Goal: Task Accomplishment & Management: Complete application form

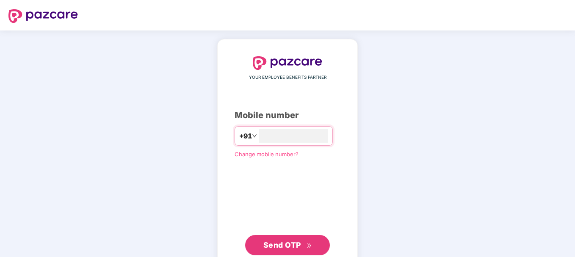
type input "**********"
click at [286, 245] on span "Send OTP" at bounding box center [282, 244] width 38 height 9
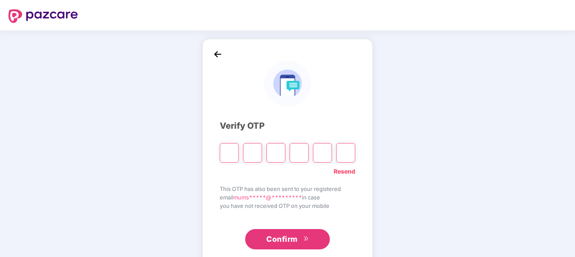
type input "*"
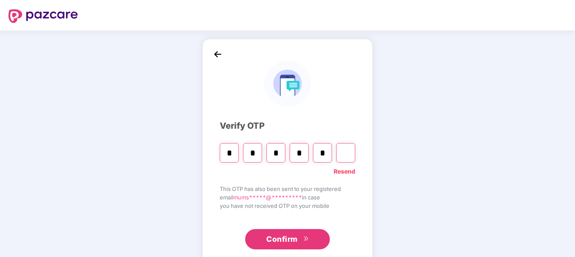
type input "*"
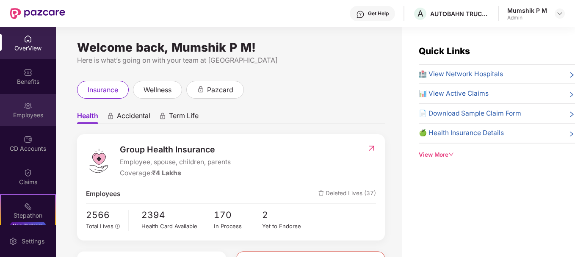
click at [30, 112] on div "Employees" at bounding box center [28, 115] width 56 height 8
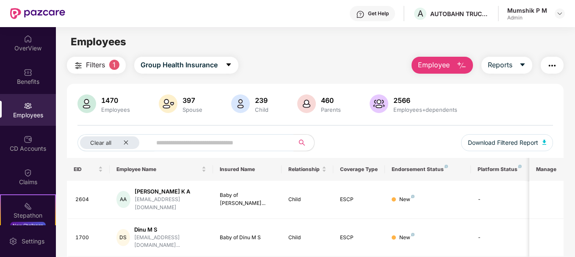
click at [461, 68] on img "button" at bounding box center [461, 66] width 10 height 10
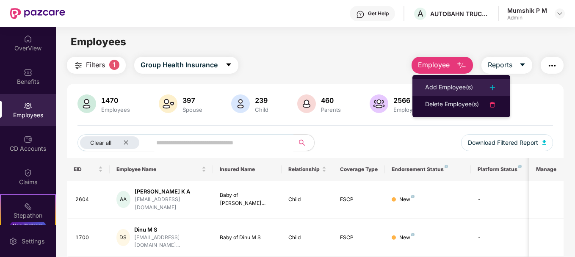
click at [455, 86] on div "Add Employee(s)" at bounding box center [449, 88] width 48 height 10
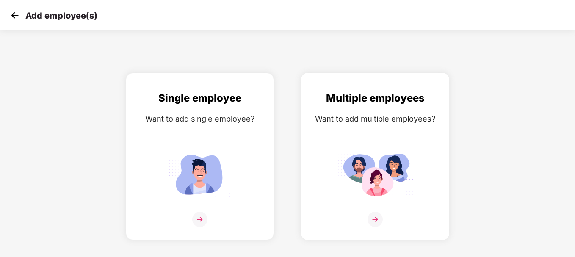
click at [377, 221] on img at bounding box center [374, 219] width 15 height 15
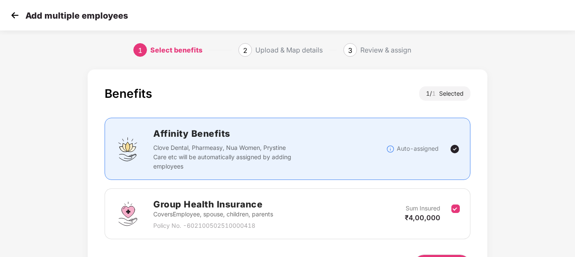
scroll to position [56, 0]
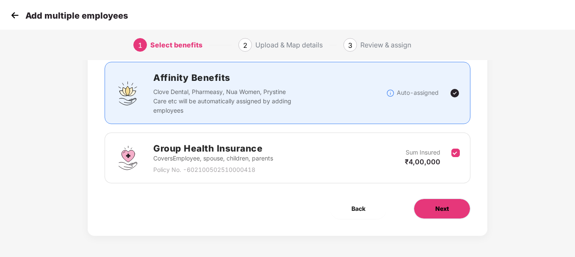
click at [432, 206] on button "Next" at bounding box center [442, 209] width 57 height 20
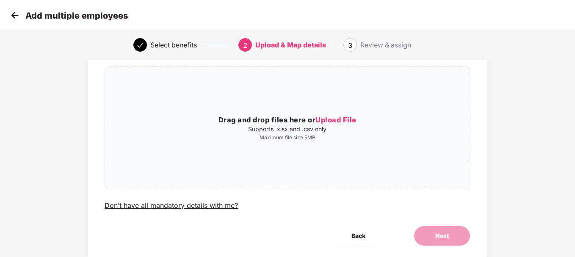
scroll to position [0, 0]
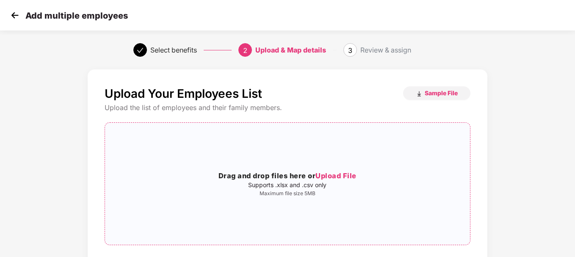
click at [334, 176] on span "Upload File" at bounding box center [335, 175] width 41 height 8
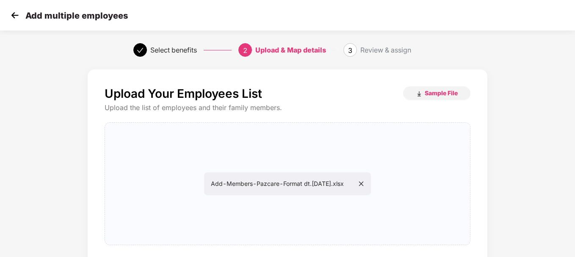
scroll to position [83, 0]
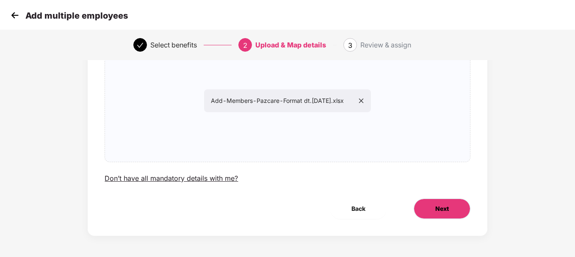
click at [428, 207] on button "Next" at bounding box center [442, 209] width 57 height 20
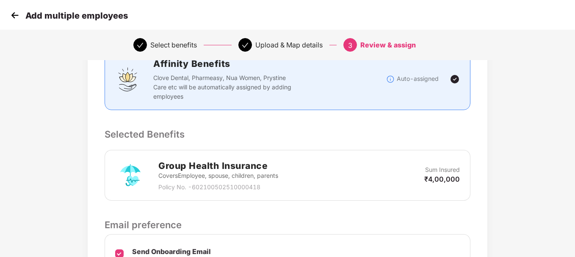
scroll to position [224, 0]
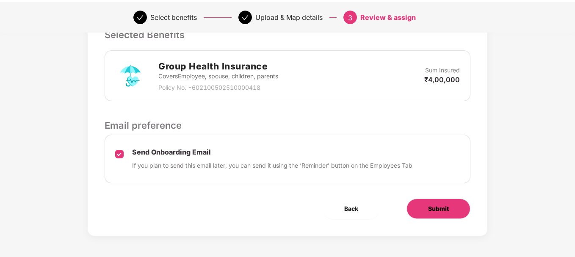
click at [438, 213] on span "Submit" at bounding box center [438, 208] width 21 height 9
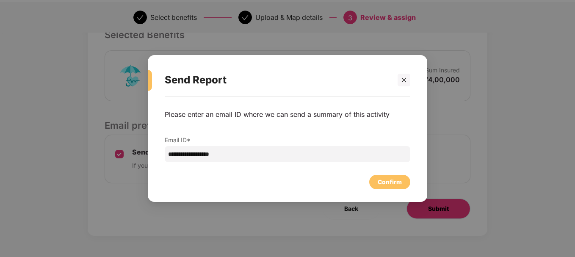
scroll to position [0, 0]
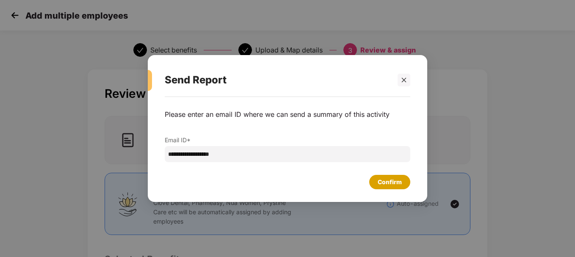
click at [389, 182] on div "Confirm" at bounding box center [390, 181] width 24 height 9
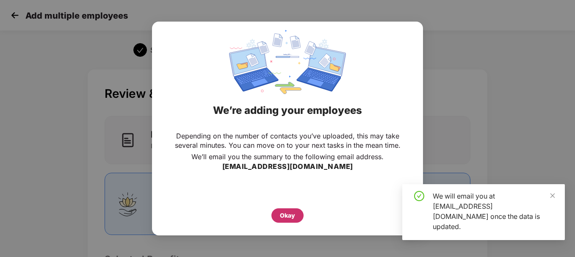
click at [287, 215] on div "Okay" at bounding box center [287, 215] width 15 height 9
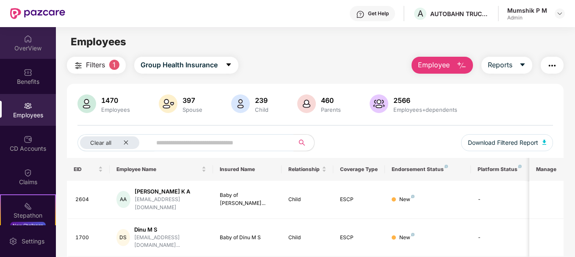
click at [26, 43] on div "OverView" at bounding box center [28, 43] width 56 height 32
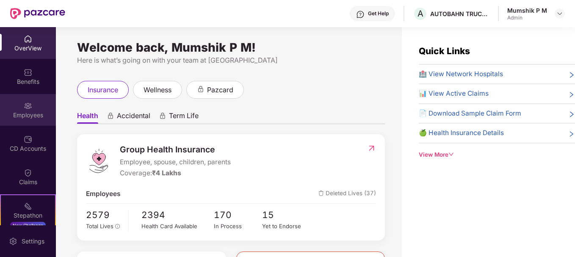
click at [27, 111] on div "Employees" at bounding box center [28, 115] width 56 height 8
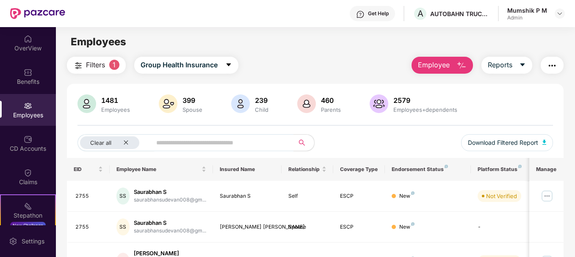
click at [457, 65] on img "button" at bounding box center [461, 66] width 10 height 10
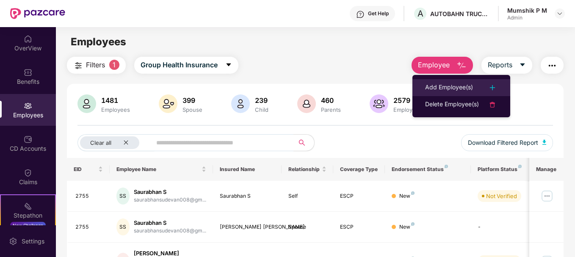
click at [450, 87] on div "Add Employee(s)" at bounding box center [449, 88] width 48 height 10
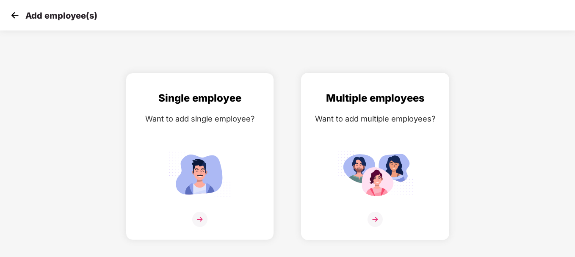
click at [373, 218] on img at bounding box center [374, 219] width 15 height 15
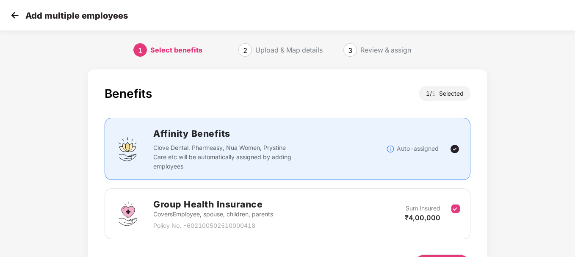
scroll to position [56, 0]
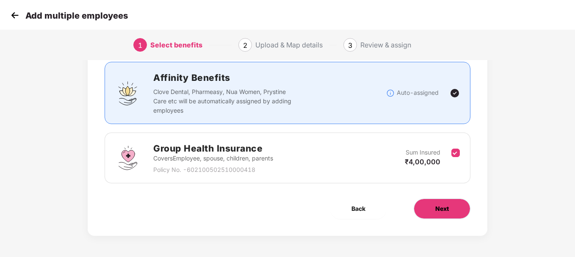
click at [440, 207] on span "Next" at bounding box center [442, 208] width 14 height 9
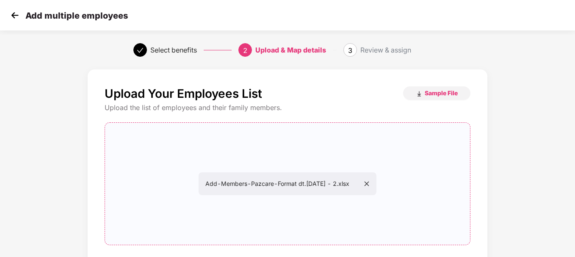
scroll to position [83, 0]
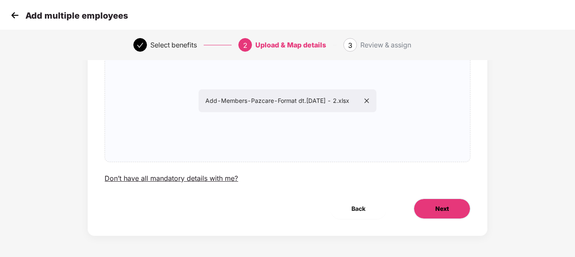
click at [447, 208] on span "Next" at bounding box center [442, 208] width 14 height 9
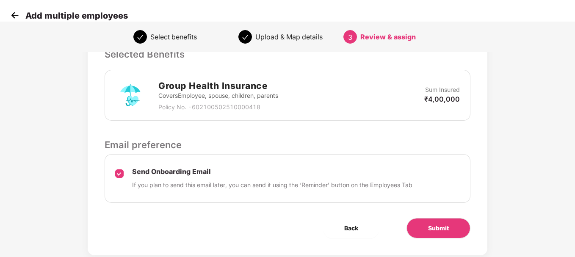
scroll to position [224, 0]
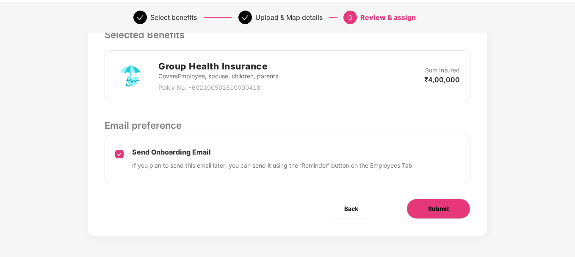
click at [456, 212] on button "Submit" at bounding box center [438, 209] width 64 height 20
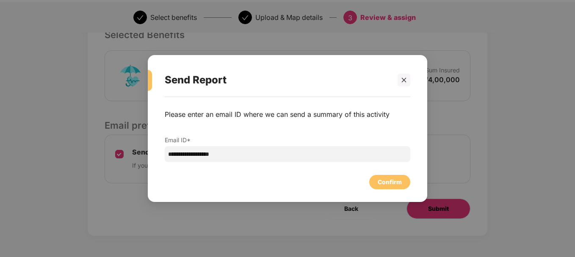
scroll to position [0, 0]
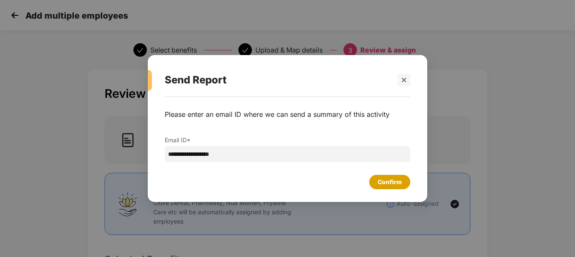
click at [380, 183] on div "Confirm" at bounding box center [390, 181] width 24 height 9
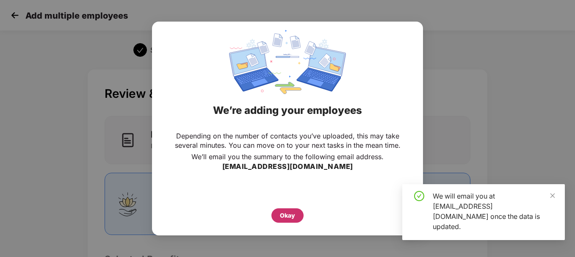
click at [286, 219] on div "Okay" at bounding box center [287, 215] width 15 height 9
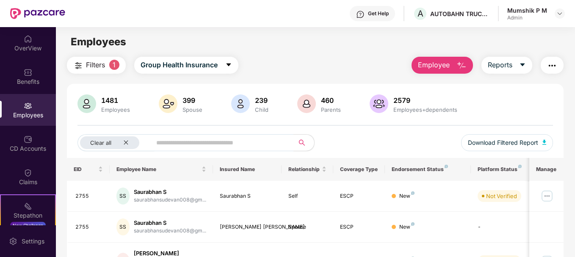
click at [441, 70] on span "Employee" at bounding box center [434, 65] width 32 height 11
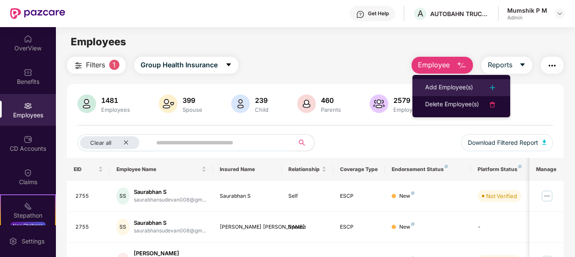
click at [460, 83] on div "Add Employee(s)" at bounding box center [449, 88] width 48 height 10
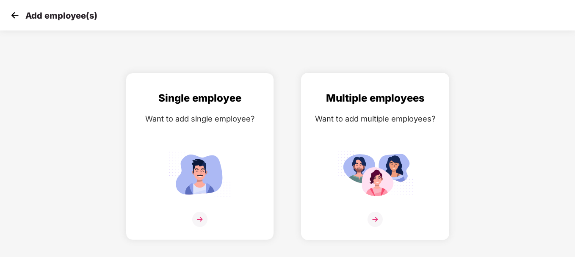
click at [378, 199] on img at bounding box center [375, 174] width 76 height 53
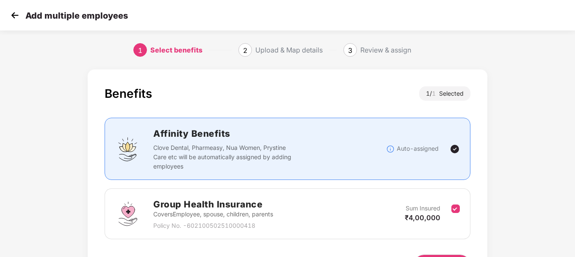
scroll to position [56, 0]
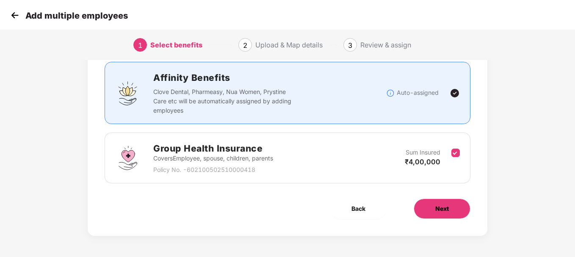
click at [433, 206] on button "Next" at bounding box center [442, 209] width 57 height 20
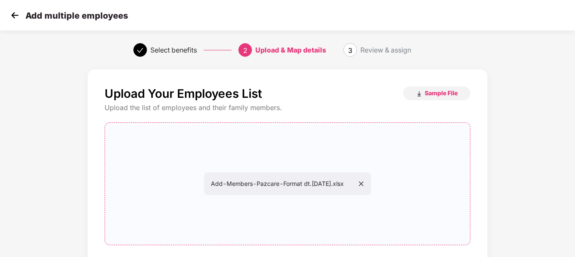
scroll to position [83, 0]
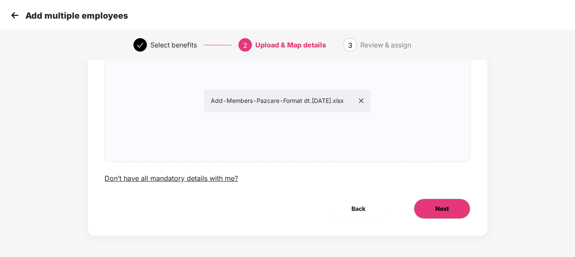
click at [446, 210] on span "Next" at bounding box center [442, 208] width 14 height 9
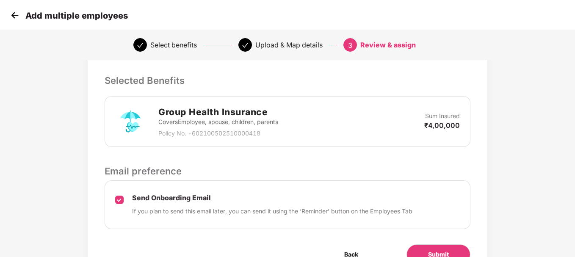
scroll to position [224, 0]
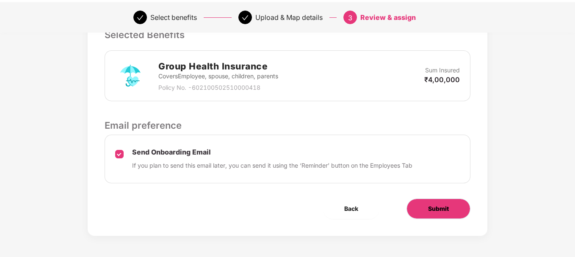
click at [454, 216] on button "Submit" at bounding box center [438, 209] width 64 height 20
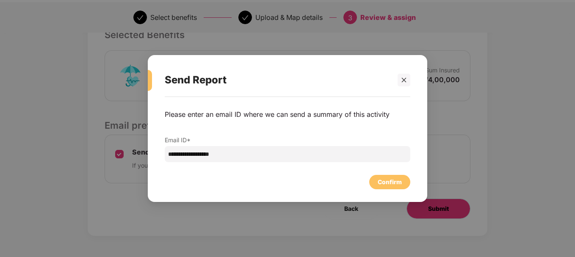
scroll to position [0, 0]
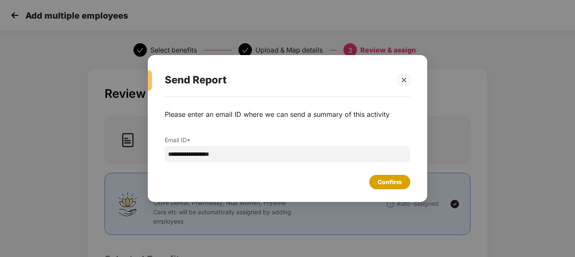
click at [389, 177] on div "Confirm" at bounding box center [390, 181] width 24 height 9
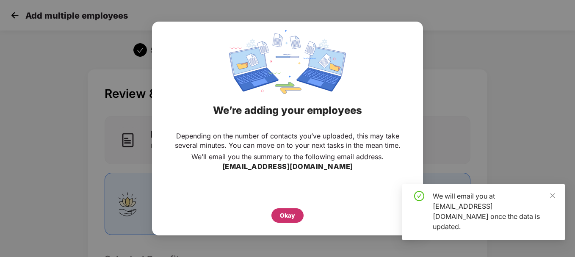
click at [290, 210] on div "Okay" at bounding box center [287, 215] width 32 height 14
